Goal: Communication & Community: Connect with others

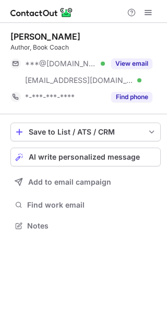
scroll to position [218, 167]
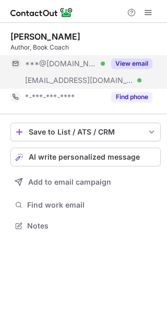
click at [129, 61] on button "View email" at bounding box center [131, 63] width 41 height 10
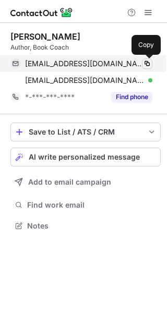
click at [145, 64] on span at bounding box center [147, 63] width 8 height 8
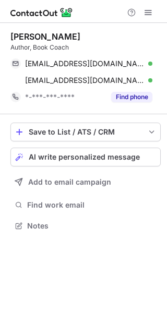
scroll to position [218, 167]
click at [72, 160] on span "AI write personalized message" at bounding box center [84, 157] width 111 height 8
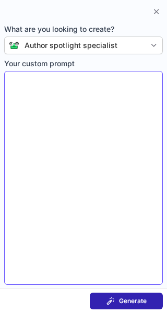
type textarea "**********"
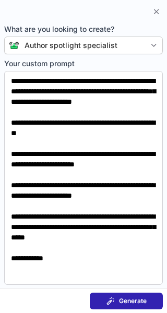
click at [136, 301] on span "Generate" at bounding box center [133, 300] width 28 height 8
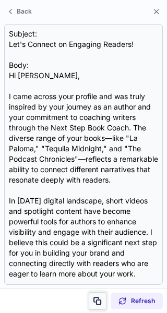
click at [98, 298] on span at bounding box center [97, 300] width 8 height 8
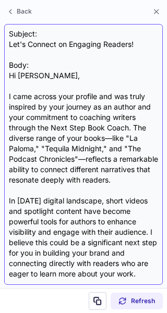
click at [78, 46] on div "Subject: Let's Connect on Engaging Readers! Body: Hi Kathryn, I came across you…" at bounding box center [83, 154] width 149 height 251
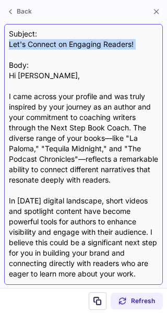
click at [78, 46] on div "Subject: Let's Connect on Engaging Readers! Body: Hi Kathryn, I came across you…" at bounding box center [83, 154] width 149 height 251
copy div "Let's Connect on Engaging Readers!"
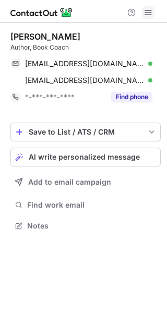
scroll to position [218, 167]
click at [53, 158] on span "AI write personalized message" at bounding box center [84, 157] width 111 height 8
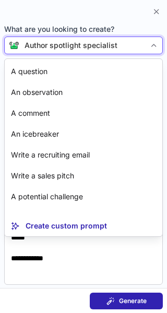
click at [135, 45] on div "Author spotlight specialist" at bounding box center [82, 45] width 126 height 10
click at [113, 45] on div "Author spotlight specialist" at bounding box center [70, 45] width 93 height 10
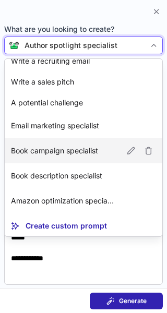
scroll to position [93, 0]
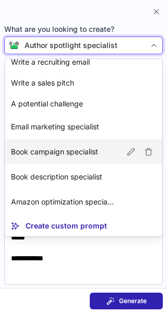
click at [62, 151] on p "Book campaign specialist" at bounding box center [54, 151] width 87 height 10
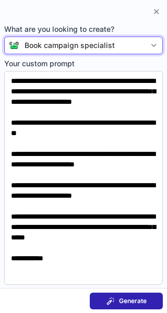
type textarea "**********"
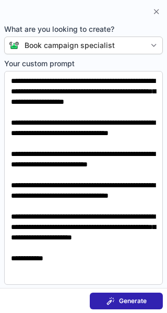
click at [103, 296] on button "Generate" at bounding box center [126, 300] width 73 height 17
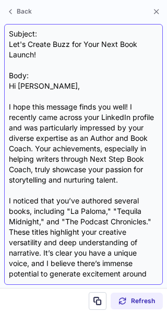
click at [34, 47] on div "Subject: Let's Create Buzz for Your Next Book Launch! Body: Hi Kathryn, I hope …" at bounding box center [83, 154] width 149 height 251
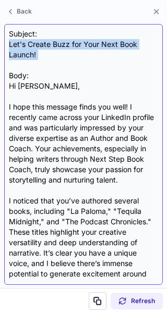
click at [34, 47] on div "Subject: Let's Create Buzz for Your Next Book Launch! Body: Hi Kathryn, I hope …" at bounding box center [83, 154] width 149 height 251
copy div "Let's Create Buzz for Your Next Book Launch!"
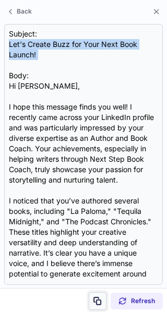
click at [97, 300] on span at bounding box center [97, 300] width 8 height 8
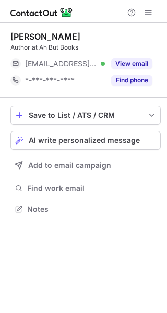
scroll to position [202, 167]
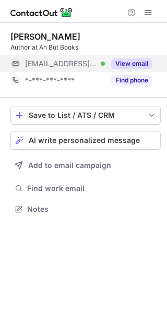
click at [116, 66] on button "View email" at bounding box center [131, 63] width 41 height 10
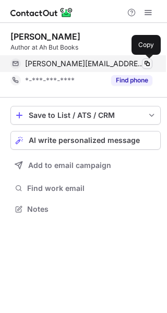
click at [147, 64] on span at bounding box center [147, 63] width 8 height 8
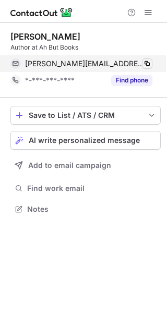
click at [147, 64] on span at bounding box center [147, 63] width 8 height 8
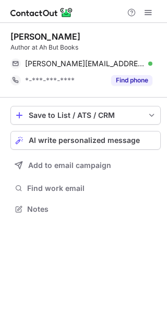
scroll to position [202, 167]
click at [109, 139] on span "AI write personalized message" at bounding box center [84, 140] width 111 height 8
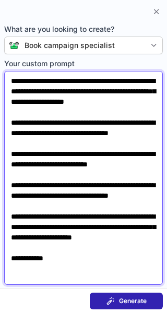
click at [64, 244] on textarea "**********" at bounding box center [83, 178] width 158 height 214
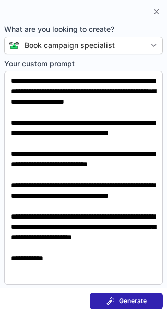
click at [120, 297] on span "Generate" at bounding box center [133, 300] width 28 height 8
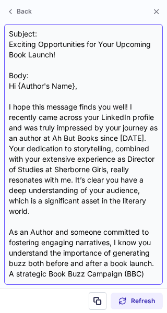
click at [63, 42] on div "Subject: Exciting Opportunities for Your Upcoming Book Launch! Body: Hi {Author…" at bounding box center [83, 154] width 149 height 251
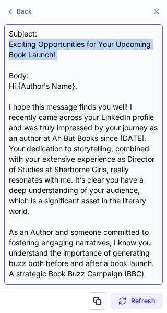
click at [63, 42] on div "Subject: Exciting Opportunities for Your Upcoming Book Launch! Body: Hi {Author…" at bounding box center [83, 154] width 149 height 251
copy div "Exciting Opportunities for Your Upcoming Book Launch!"
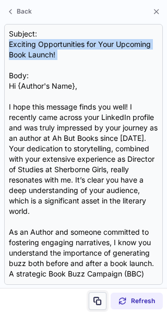
click at [98, 296] on span at bounding box center [97, 300] width 8 height 8
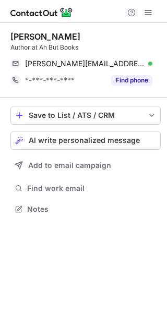
scroll to position [202, 167]
click at [81, 138] on span "AI write personalized message" at bounding box center [84, 140] width 111 height 8
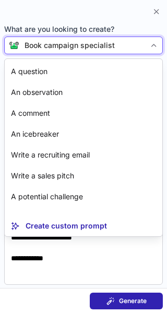
scroll to position [50, 0]
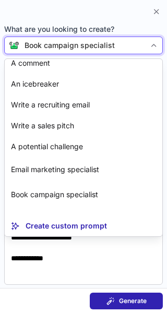
click at [133, 44] on div "Book campaign specialist" at bounding box center [82, 45] width 126 height 10
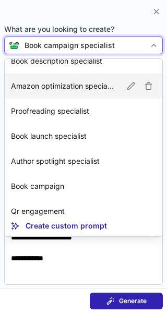
scroll to position [219, 0]
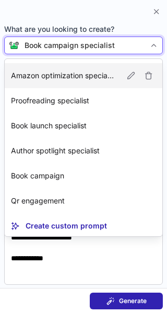
click at [64, 154] on p "Author spotlight specialist" at bounding box center [55, 150] width 89 height 10
type textarea "**********"
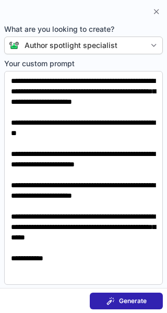
click at [103, 296] on button "Generate" at bounding box center [126, 300] width 73 height 17
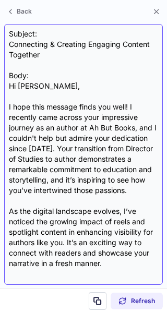
click at [41, 45] on div "Subject: Connecting & Creating Engaging Content Together Body: Hi Gill, I hope …" at bounding box center [83, 154] width 149 height 251
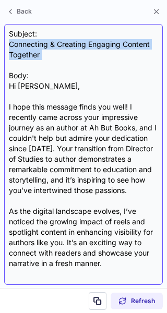
click at [41, 45] on div "Subject: Connecting & Creating Engaging Content Together Body: Hi Gill, I hope …" at bounding box center [83, 154] width 149 height 251
copy div "Connecting & Creating Engaging Content Together"
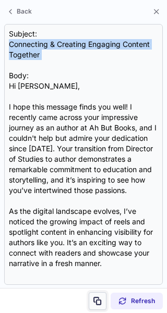
click at [93, 296] on span at bounding box center [97, 300] width 8 height 8
